Goal: Task Accomplishment & Management: Use online tool/utility

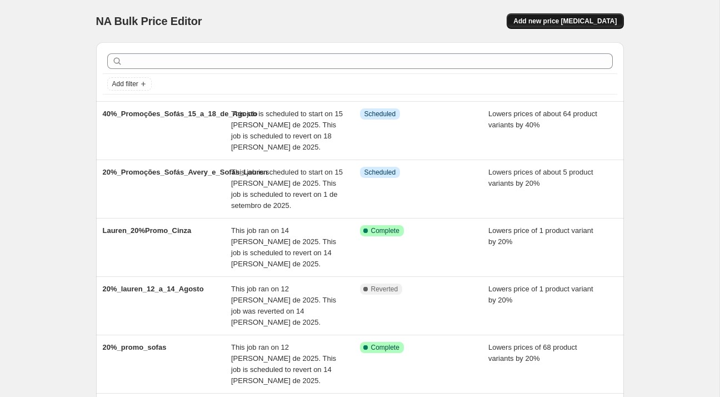
click at [554, 15] on button "Add new price [MEDICAL_DATA]" at bounding box center [565, 21] width 117 height 16
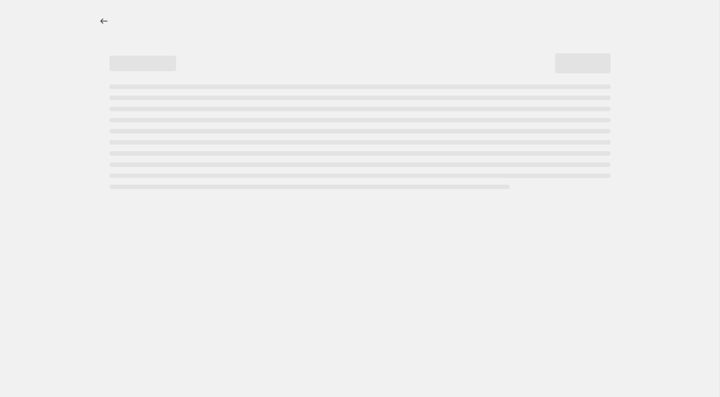
select select "percentage"
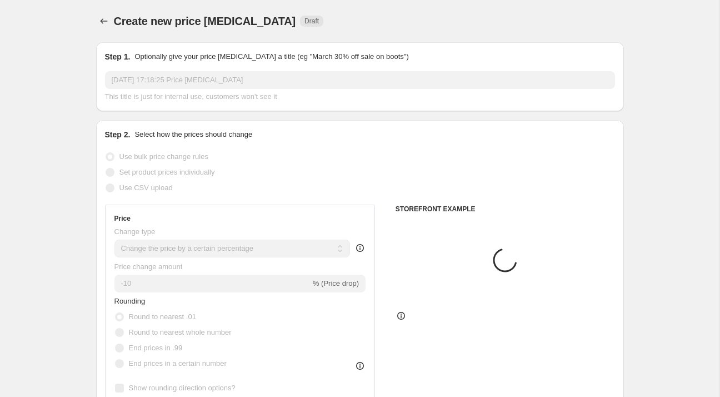
click at [287, 73] on input "[DATE] 17:18:25 Price [MEDICAL_DATA]" at bounding box center [360, 80] width 510 height 18
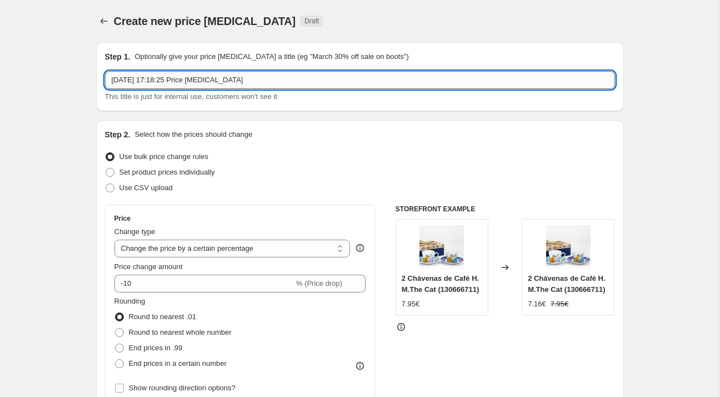
click at [287, 73] on input "[DATE] 17:18:25 Price [MEDICAL_DATA]" at bounding box center [360, 80] width 510 height 18
click at [285, 79] on input "[DATE] 17:18:25 Price [MEDICAL_DATA]" at bounding box center [360, 80] width 510 height 18
type input "40%_promoções_cadeirões_15_a_18_Agosto"
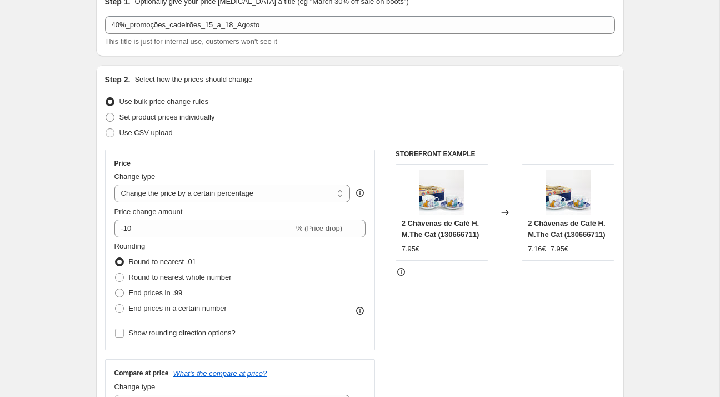
scroll to position [140, 0]
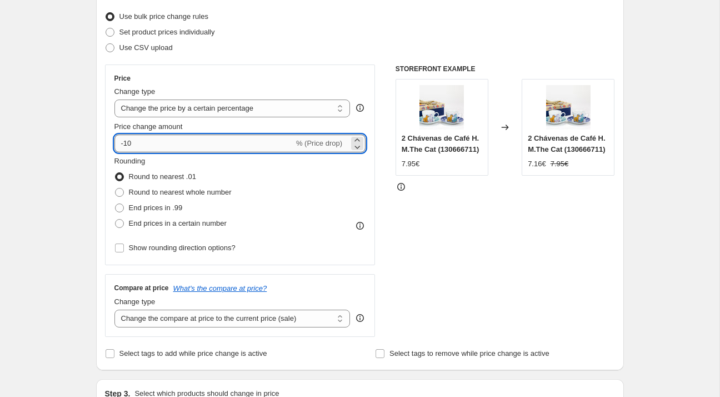
click at [138, 139] on input "-10" at bounding box center [203, 143] width 179 height 18
click at [124, 139] on input "-10" at bounding box center [203, 143] width 179 height 18
click at [124, 140] on input "-10" at bounding box center [203, 143] width 179 height 18
drag, startPoint x: 124, startPoint y: 143, endPoint x: 133, endPoint y: 144, distance: 8.5
click at [133, 144] on input "-10" at bounding box center [203, 143] width 179 height 18
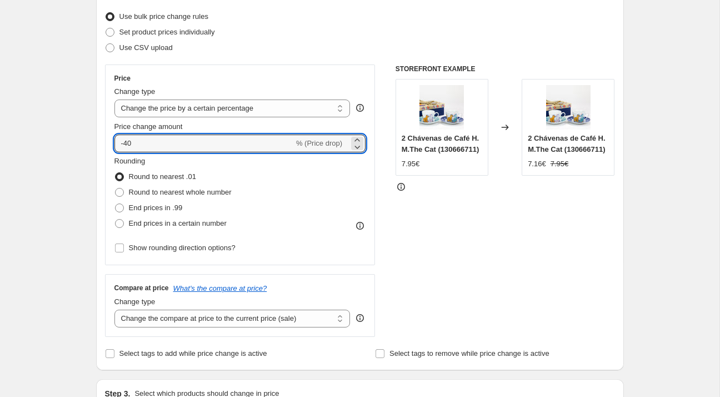
type input "-40"
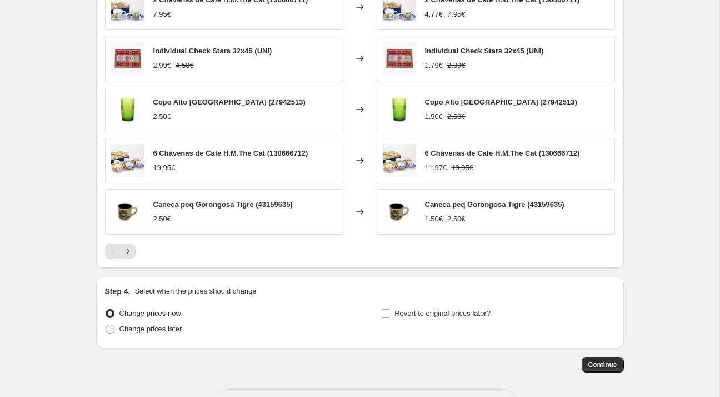
scroll to position [671, 0]
click at [177, 329] on span "Change prices later" at bounding box center [150, 328] width 63 height 8
click at [106, 324] on input "Change prices later" at bounding box center [106, 324] width 1 height 1
radio input "true"
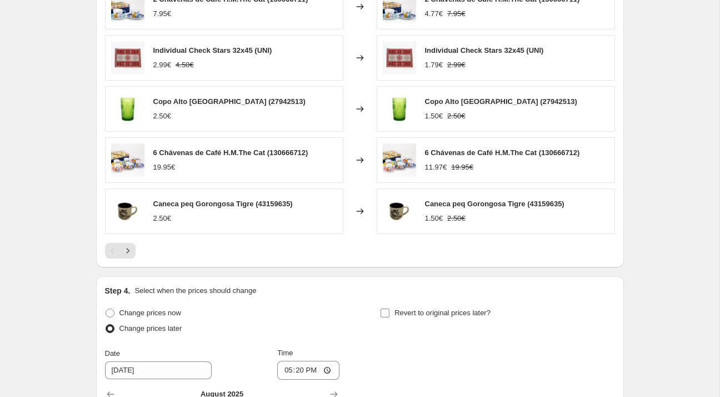
click at [403, 317] on label "Revert to original prices later?" at bounding box center [435, 313] width 111 height 16
click at [389, 317] on input "Revert to original prices later?" at bounding box center [384, 312] width 9 height 9
checkbox input "true"
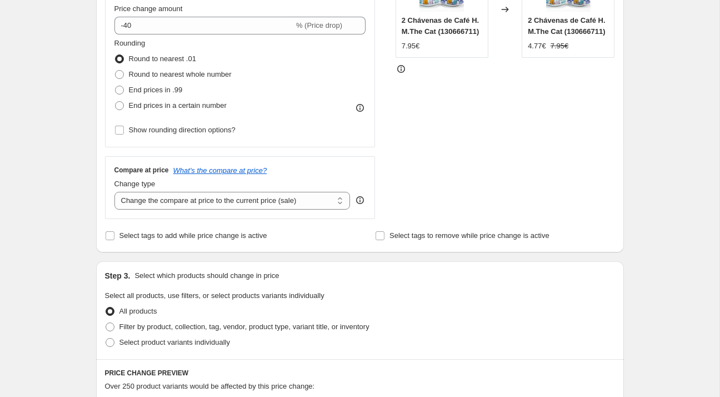
scroll to position [257, 0]
click at [166, 108] on span "End prices in a certain number" at bounding box center [178, 106] width 98 height 8
click at [116, 102] on input "End prices in a certain number" at bounding box center [115, 102] width 1 height 1
radio input "true"
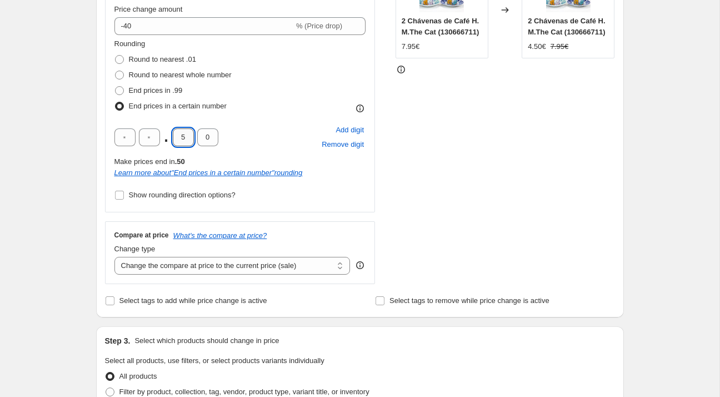
click at [181, 143] on input "5" at bounding box center [183, 137] width 21 height 18
type input "4"
click at [96, 174] on div "Step 2. Select how the prices should change Use bulk price change rules Set pro…" at bounding box center [360, 90] width 528 height 454
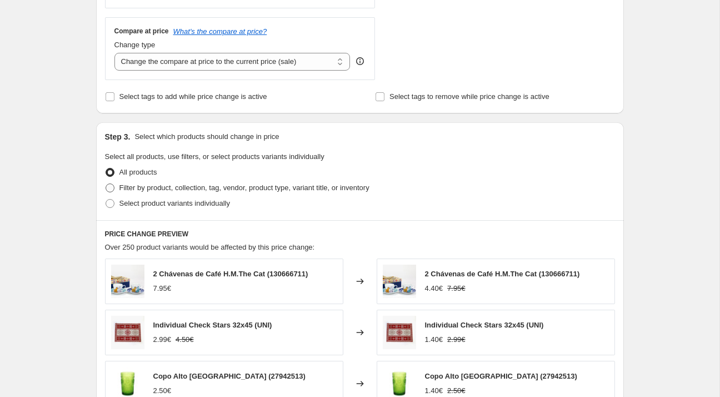
scroll to position [462, 0]
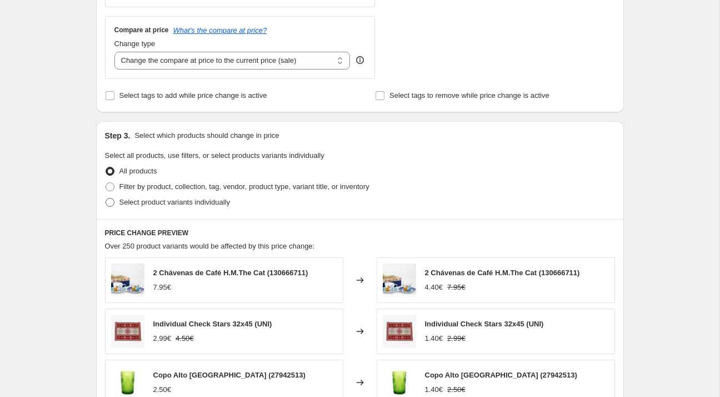
click at [163, 194] on label "Select product variants individually" at bounding box center [167, 202] width 125 height 16
click at [106, 198] on input "Select product variants individually" at bounding box center [106, 198] width 1 height 1
radio input "true"
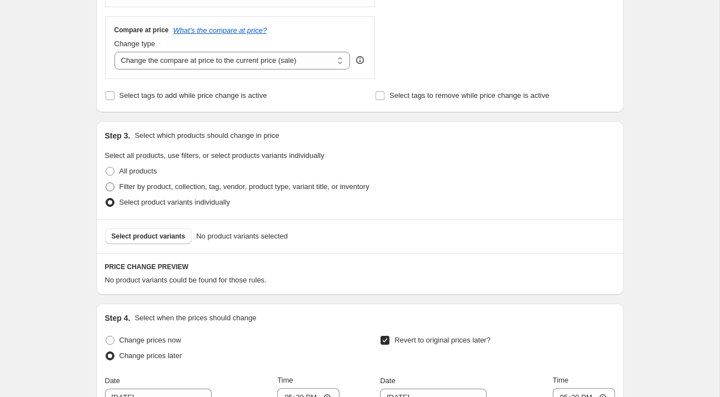
click at [172, 179] on label "Filter by product, collection, tag, vendor, product type, variant title, or inv…" at bounding box center [237, 187] width 264 height 16
click at [106, 182] on input "Filter by product, collection, tag, vendor, product type, variant title, or inv…" at bounding box center [106, 182] width 1 height 1
radio input "true"
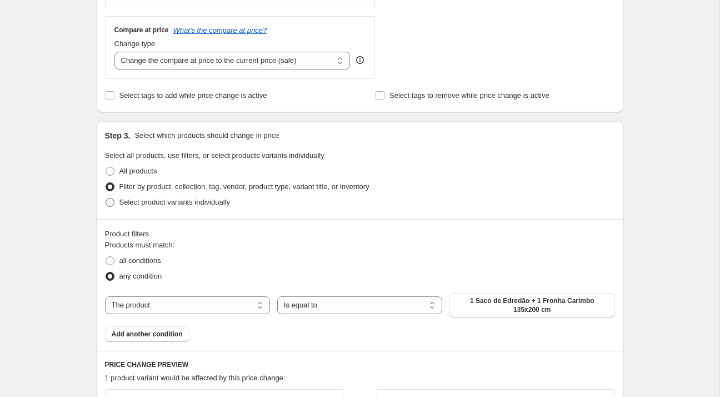
click at [165, 202] on span "Select product variants individually" at bounding box center [174, 202] width 111 height 8
click at [106, 198] on input "Select product variants individually" at bounding box center [106, 198] width 1 height 1
radio input "true"
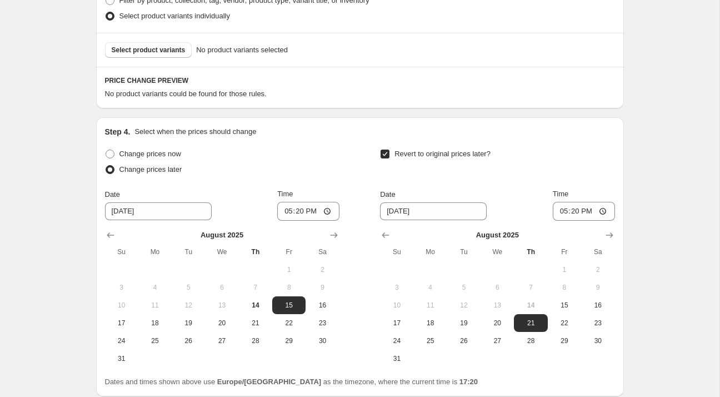
scroll to position [668, 0]
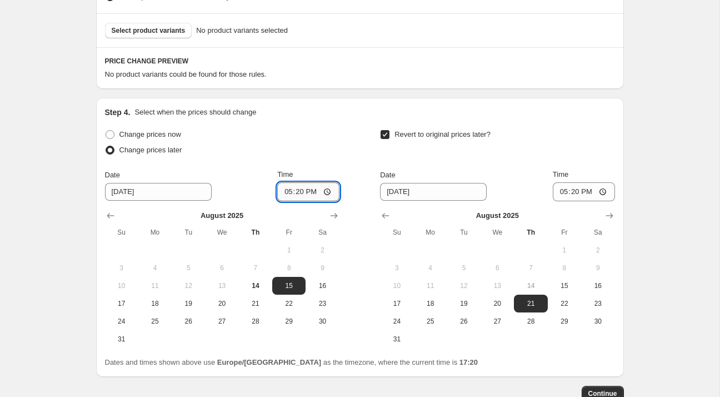
click at [302, 191] on input "17:20" at bounding box center [308, 191] width 62 height 19
type input "00:10"
click at [329, 150] on div "Change prices later" at bounding box center [222, 150] width 234 height 16
click at [503, 304] on span "20" at bounding box center [497, 303] width 24 height 9
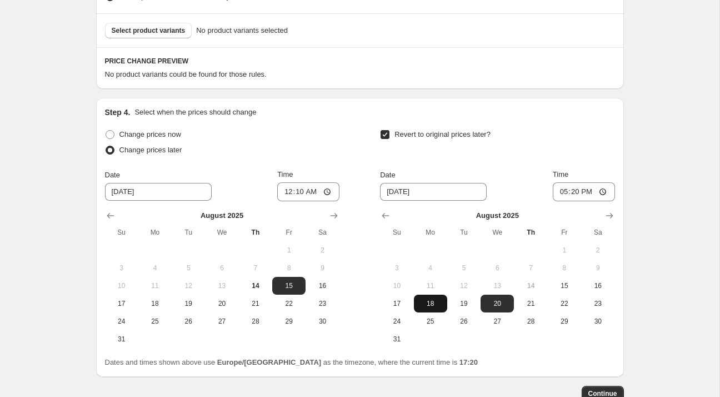
click at [437, 304] on span "18" at bounding box center [430, 303] width 24 height 9
type input "[DATE]"
click at [573, 192] on input "17:20" at bounding box center [584, 191] width 62 height 19
type input "23:59"
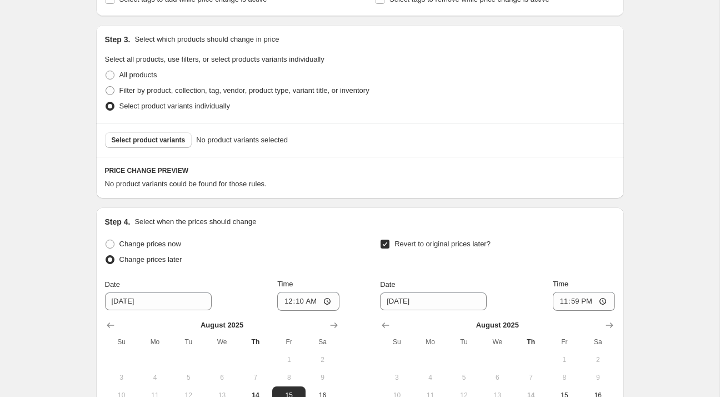
scroll to position [568, 0]
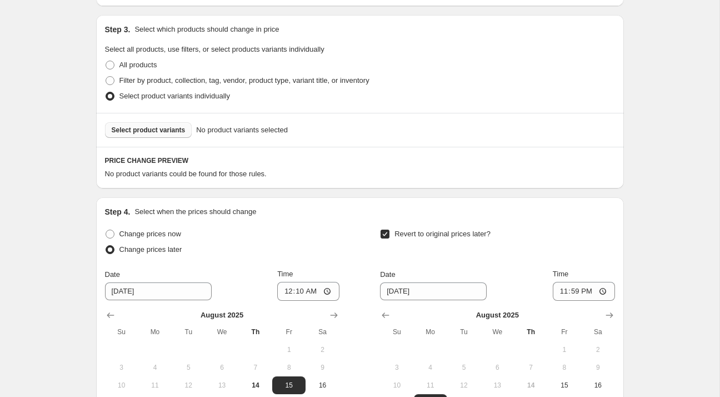
click at [153, 131] on span "Select product variants" at bounding box center [149, 130] width 74 height 9
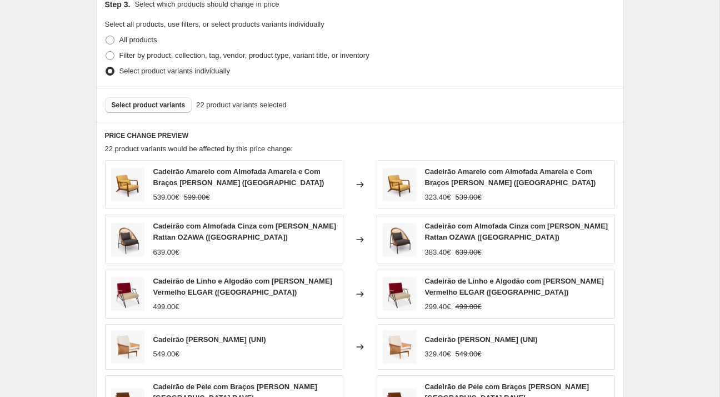
scroll to position [1029, 0]
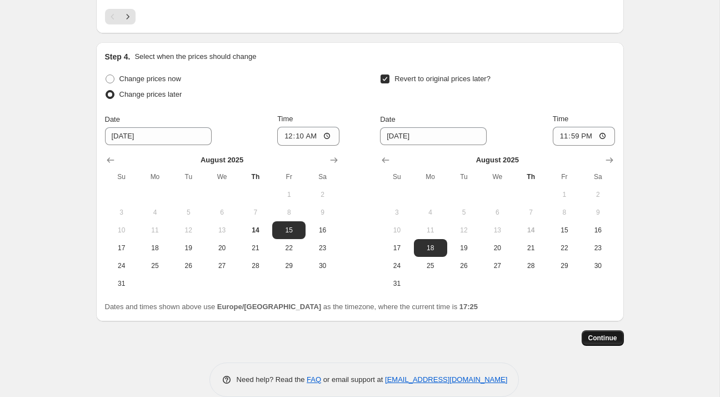
click at [604, 333] on span "Continue" at bounding box center [602, 337] width 29 height 9
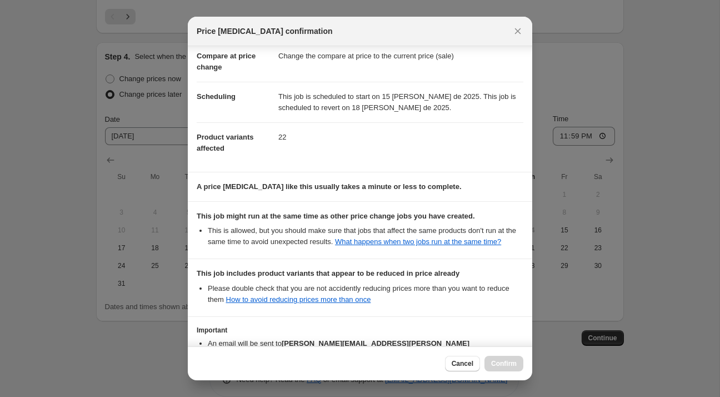
scroll to position [125, 0]
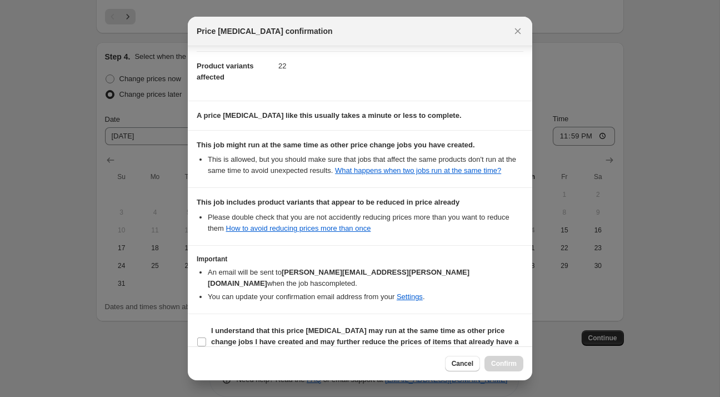
click at [441, 314] on section "I understand that this price [MEDICAL_DATA] may run at the same time as other p…" at bounding box center [360, 342] width 344 height 56
click at [462, 330] on b "I understand that this price [MEDICAL_DATA] may run at the same time as other p…" at bounding box center [364, 341] width 307 height 31
click at [206, 337] on input "I understand that this price [MEDICAL_DATA] may run at the same time as other p…" at bounding box center [201, 341] width 9 height 9
checkbox input "true"
click at [520, 363] on button "Confirm" at bounding box center [503, 363] width 39 height 16
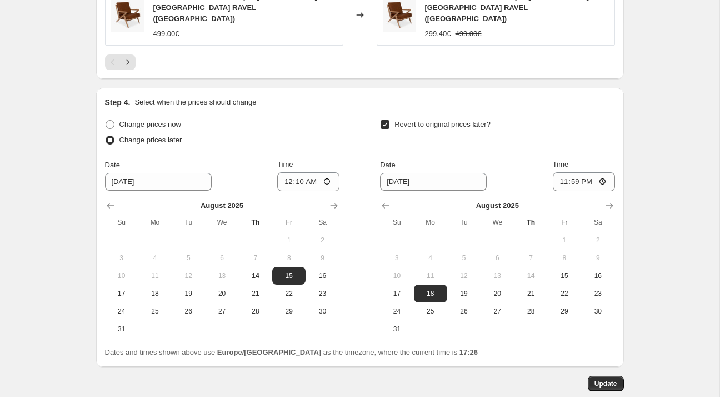
scroll to position [1096, 0]
